Goal: Information Seeking & Learning: Learn about a topic

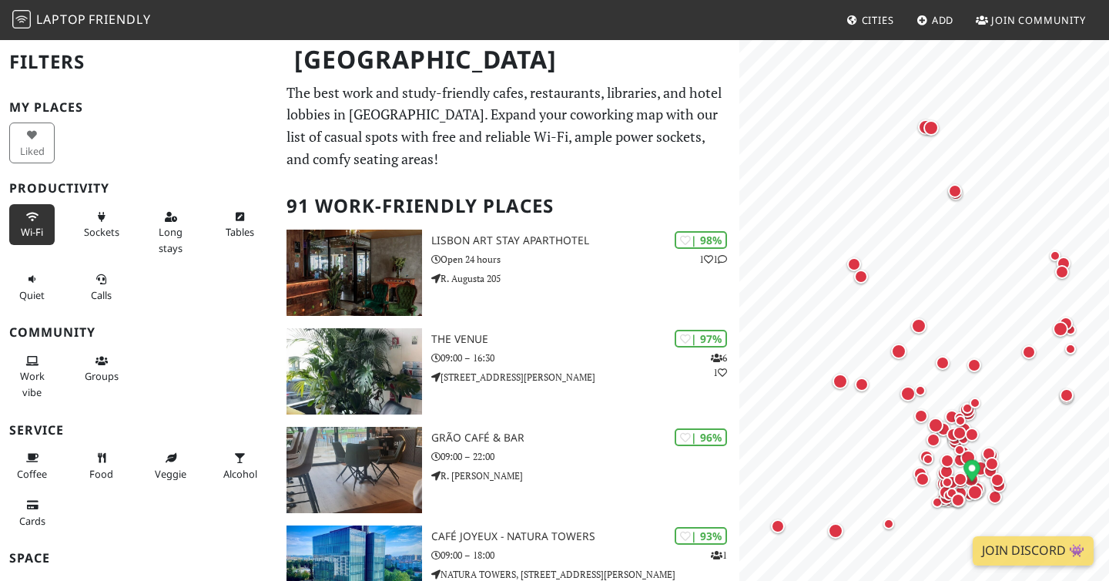
click at [37, 218] on icon at bounding box center [32, 218] width 12 height 10
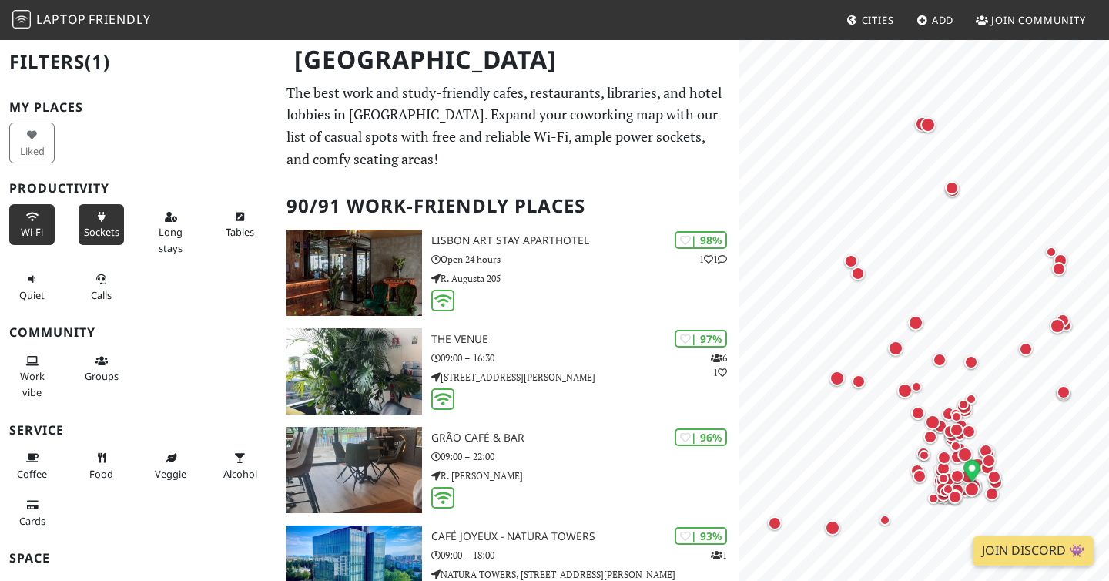
click at [96, 223] on button "Sockets" at bounding box center [101, 224] width 45 height 41
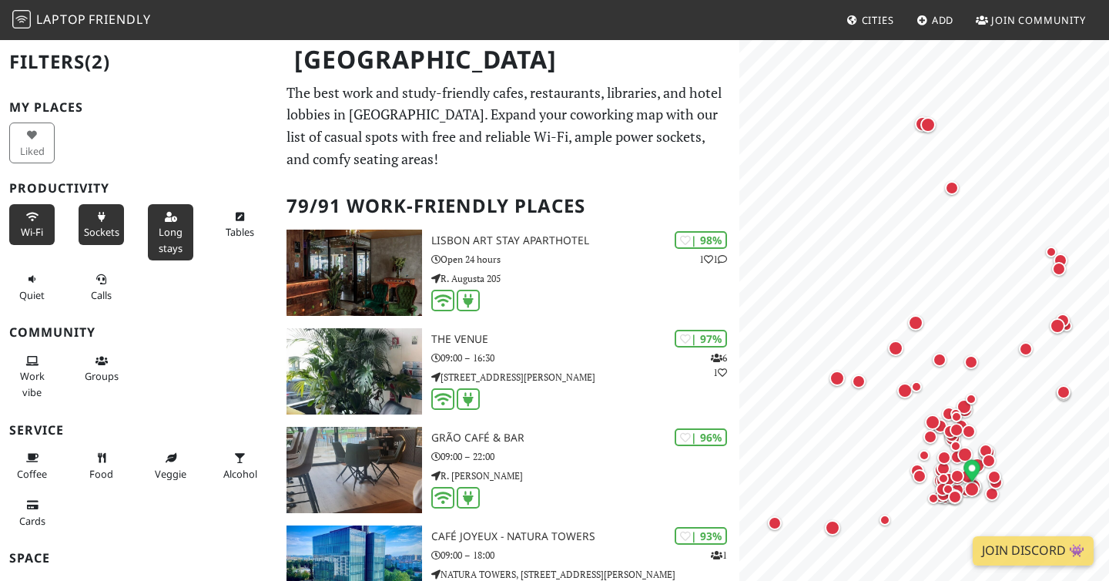
click at [183, 235] on button "Long stays" at bounding box center [170, 232] width 45 height 56
click at [240, 235] on span "Tables" at bounding box center [240, 232] width 29 height 14
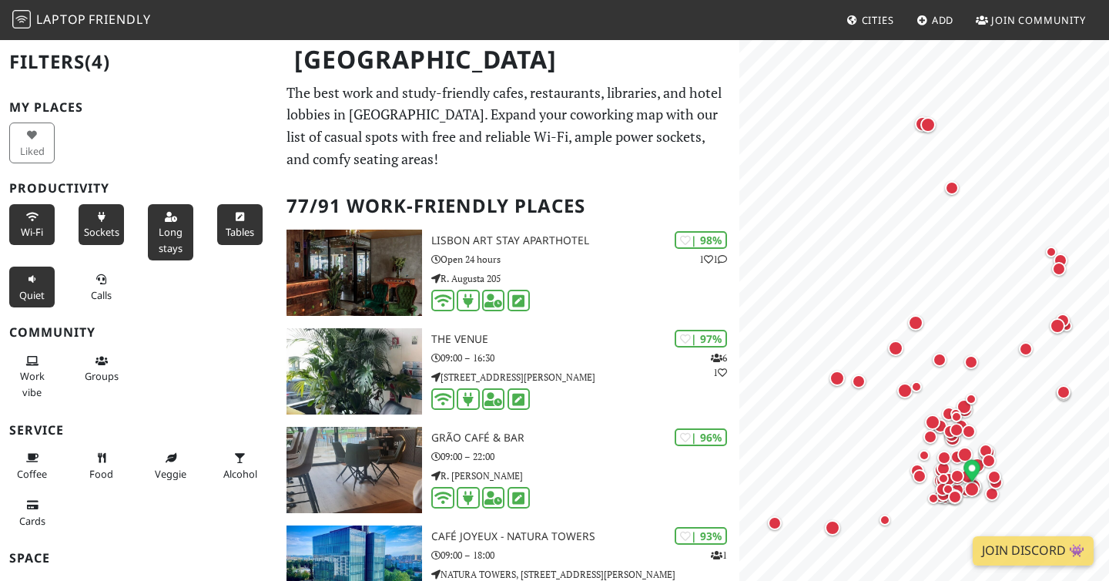
click at [32, 302] on button "Quiet" at bounding box center [31, 287] width 45 height 41
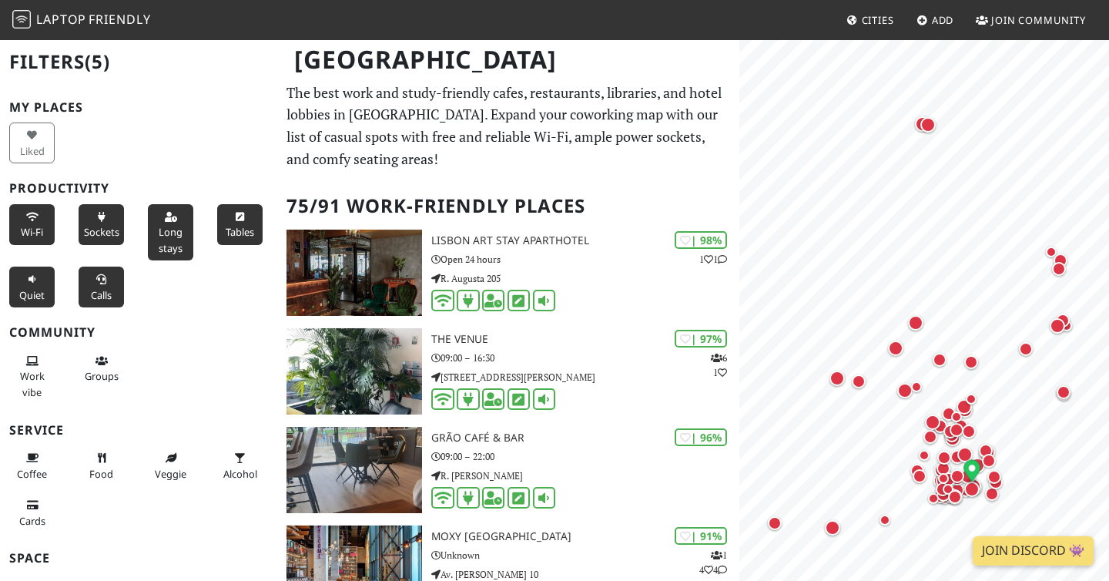
click at [95, 294] on span "Calls" at bounding box center [101, 295] width 21 height 14
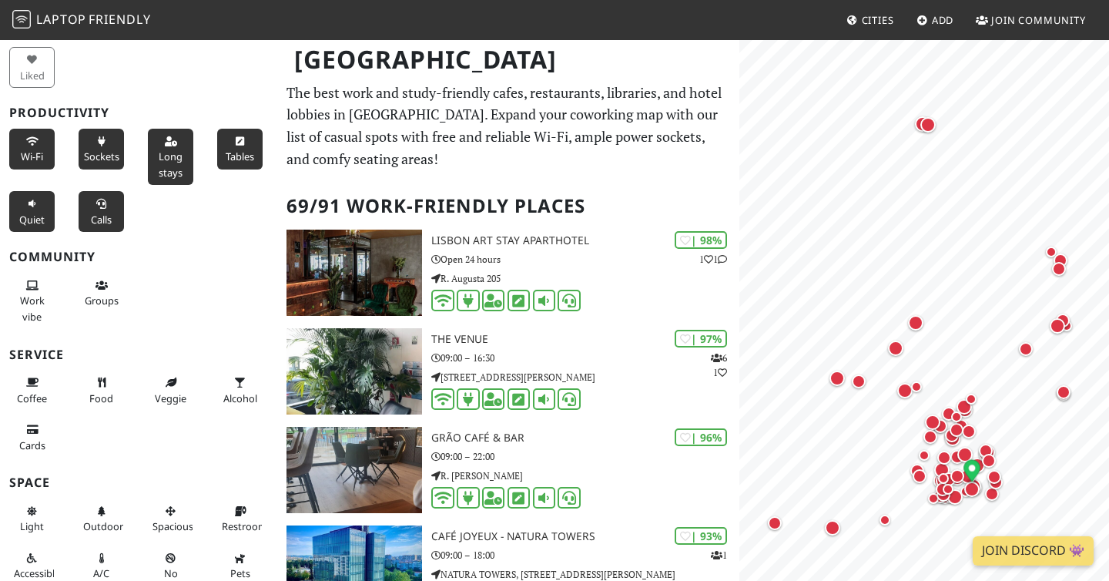
scroll to position [96, 0]
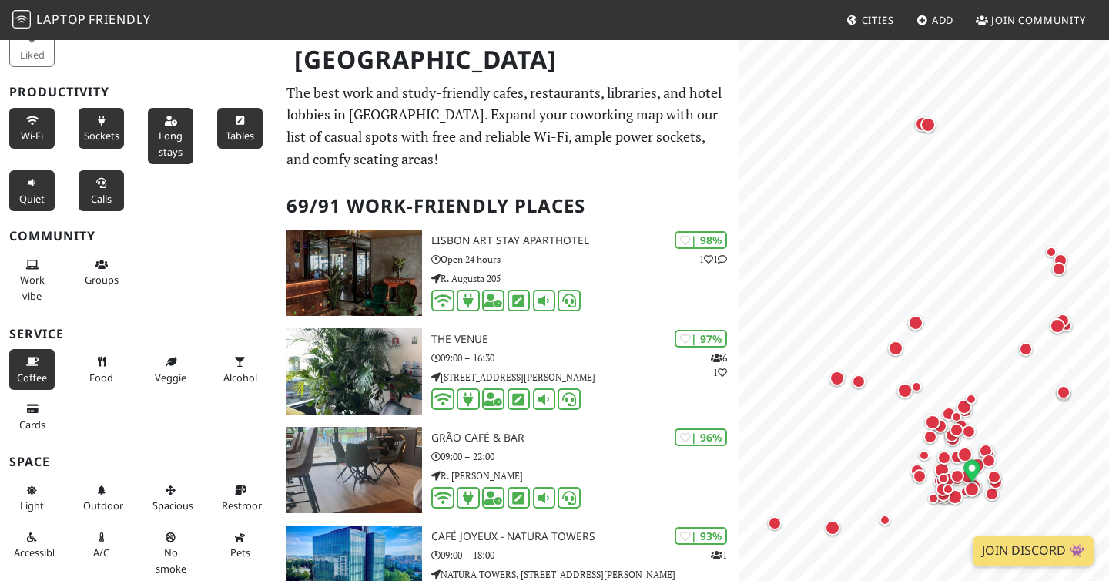
click at [33, 364] on icon at bounding box center [32, 362] width 12 height 10
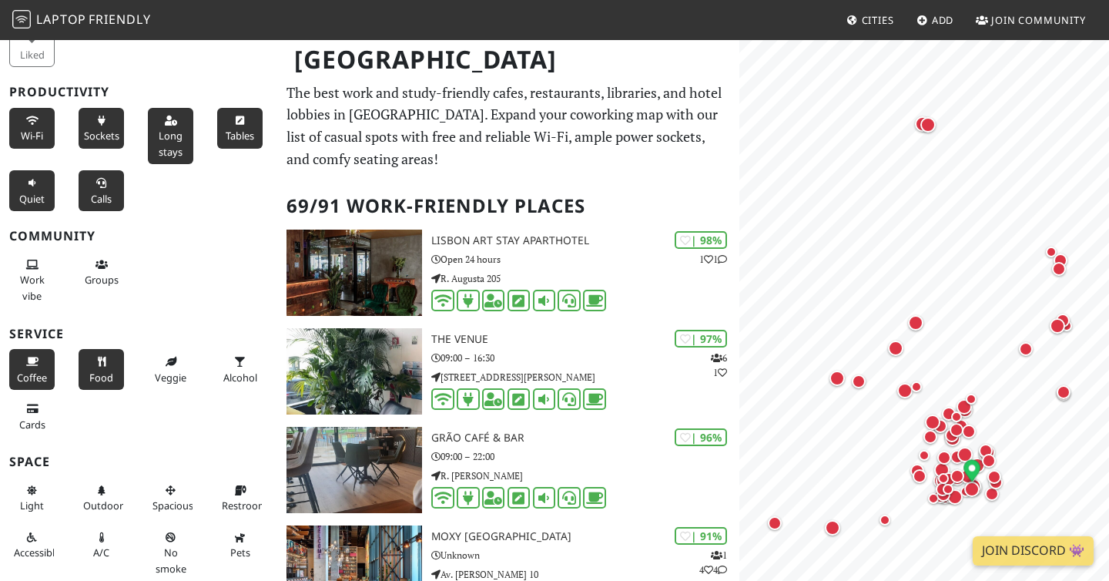
click at [103, 364] on icon at bounding box center [102, 362] width 12 height 10
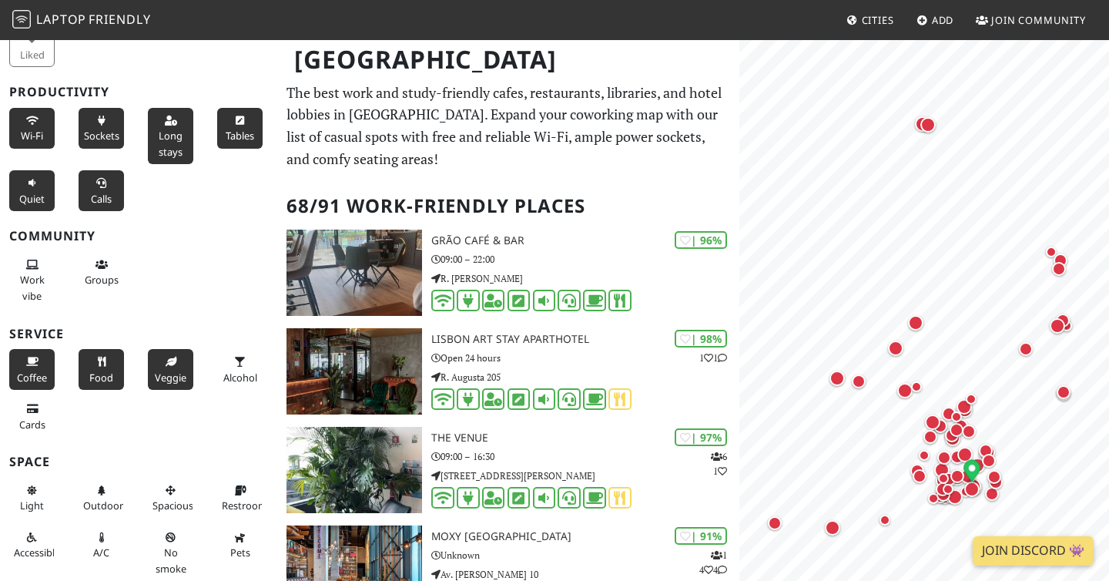
scroll to position [146, 0]
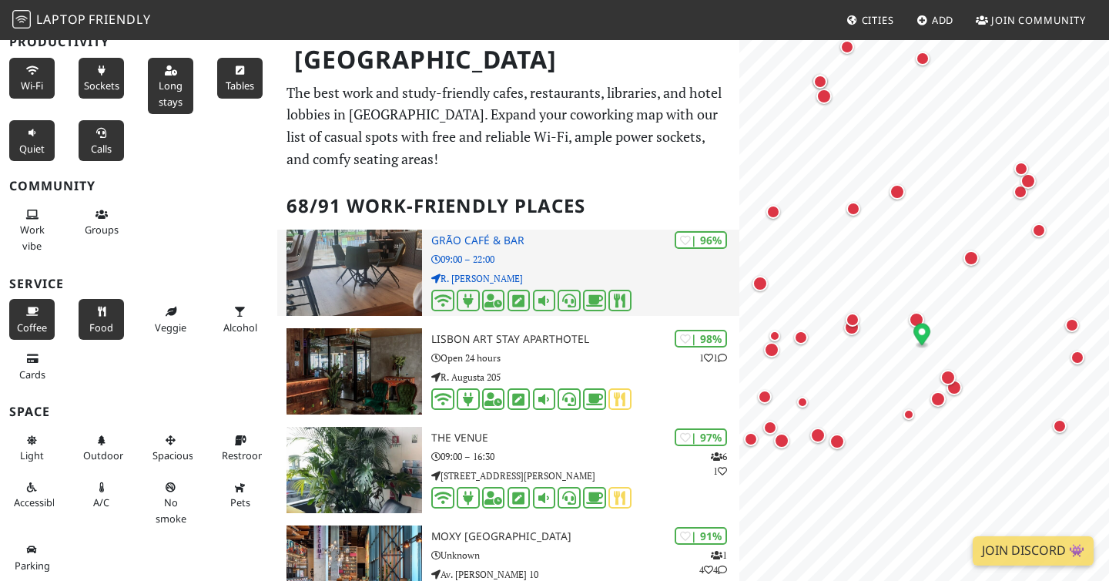
click at [471, 240] on h3 "Grão Café & Bar" at bounding box center [585, 240] width 308 height 13
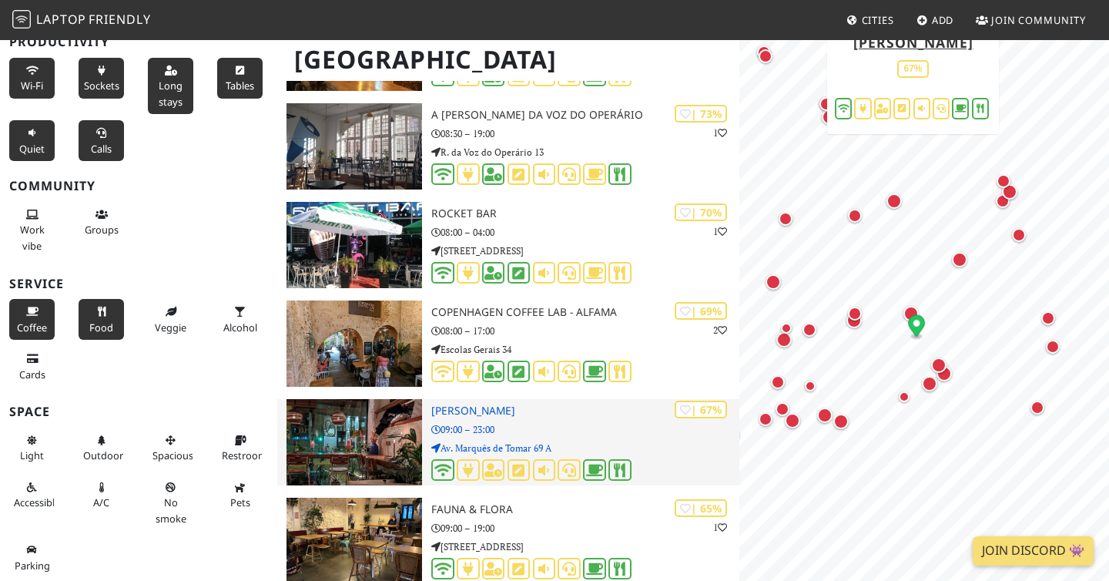
scroll to position [4093, 0]
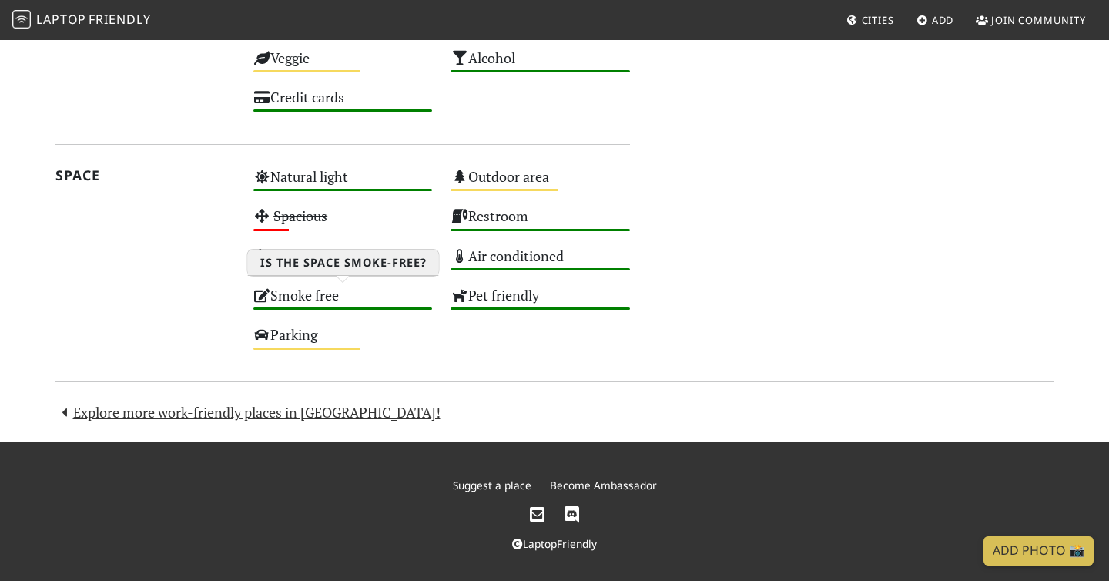
scroll to position [874, 0]
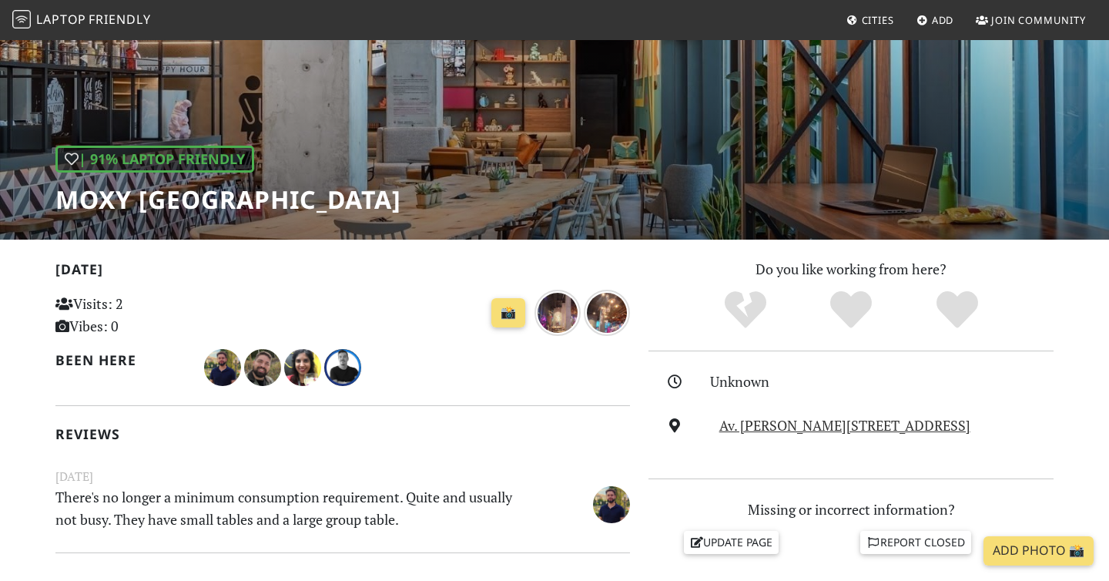
scroll to position [149, 0]
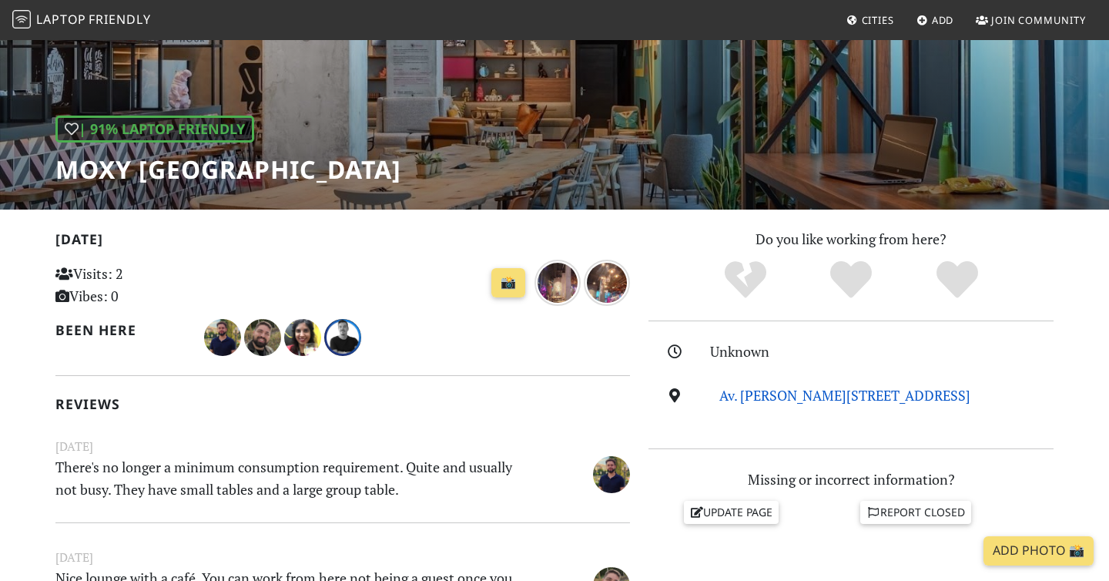
click at [813, 398] on link "Av. Aquilino Ribeiro Machado 10, 1800-399, Lisbon" at bounding box center [845, 395] width 251 height 18
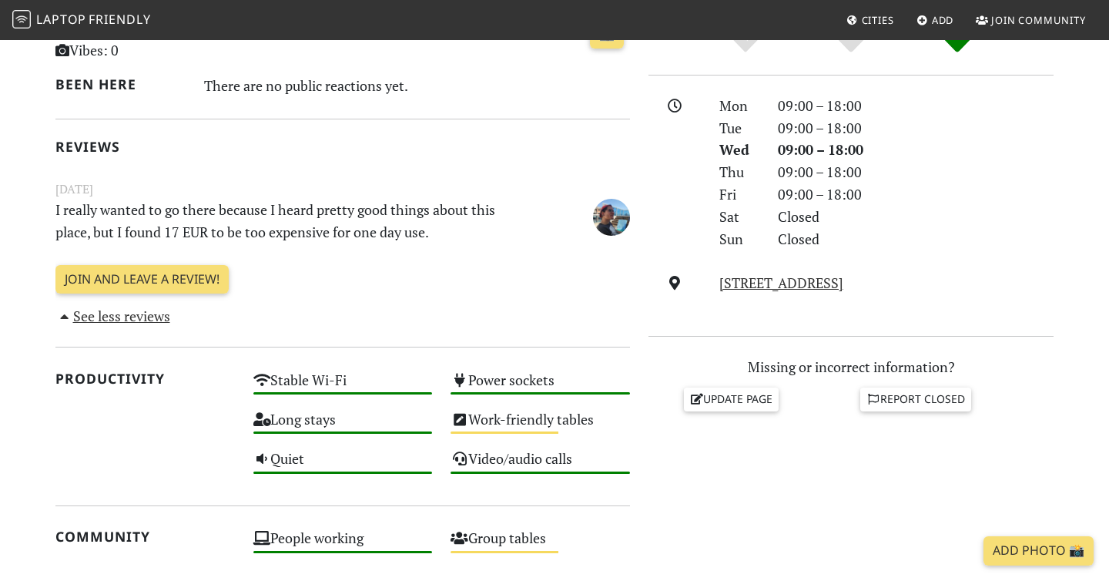
scroll to position [394, 0]
click at [753, 289] on link "Rua de S. Paulo 109, 1200-066, Lisbon" at bounding box center [782, 283] width 124 height 18
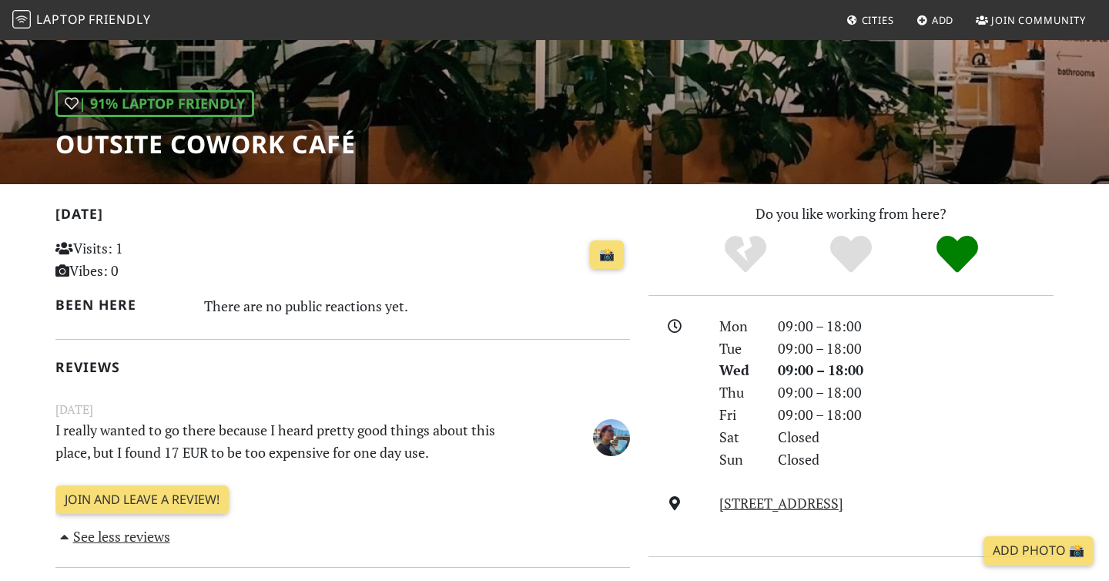
scroll to position [163, 0]
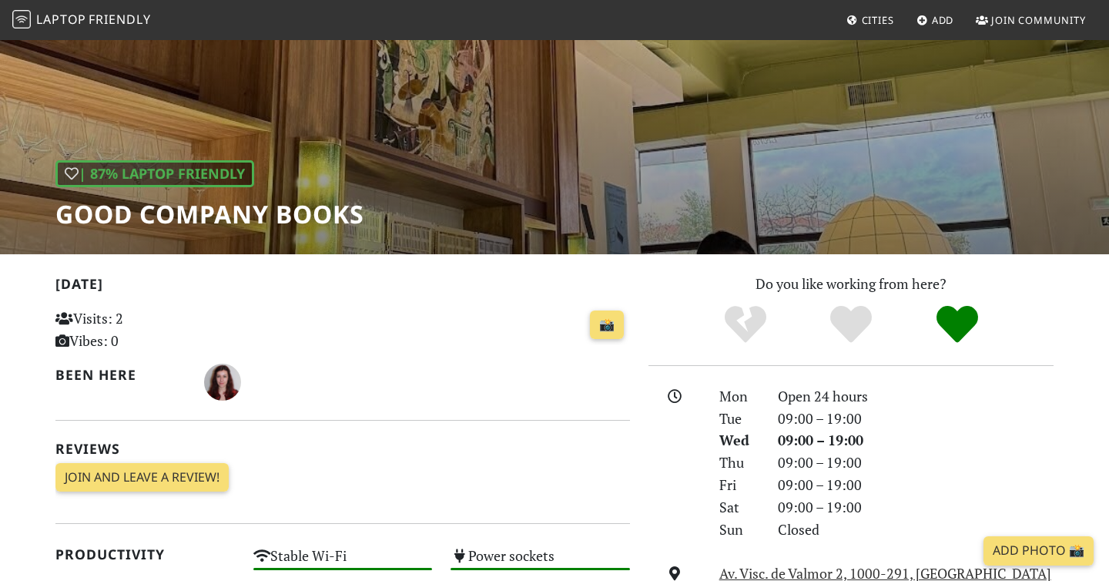
scroll to position [163, 0]
